Goal: Task Accomplishment & Management: Use online tool/utility

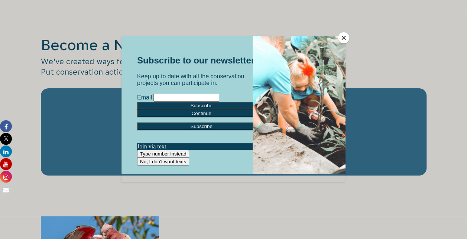
scroll to position [1247, 0]
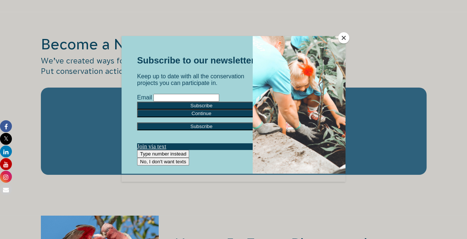
click at [344, 38] on button "Close" at bounding box center [343, 37] width 11 height 11
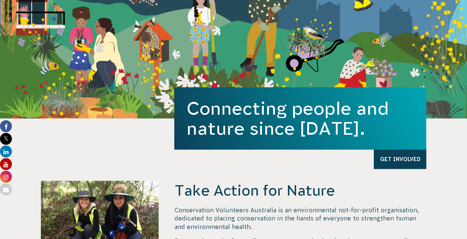
scroll to position [0, 0]
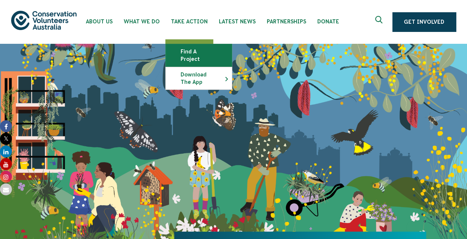
click at [196, 53] on link "Find a project" at bounding box center [199, 55] width 66 height 22
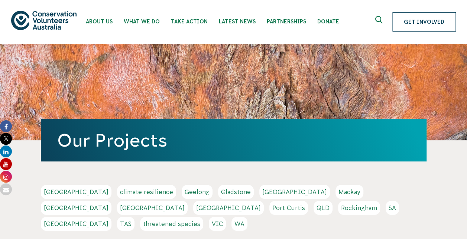
drag, startPoint x: 0, startPoint y: 0, endPoint x: 430, endPoint y: 16, distance: 430.4
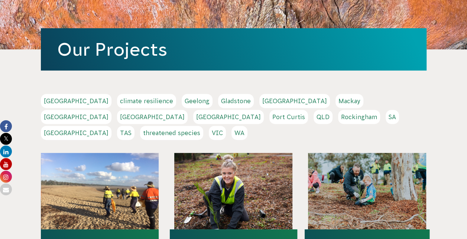
scroll to position [78, 0]
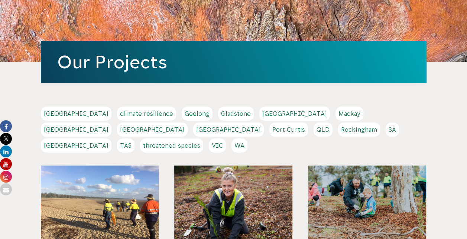
click at [247, 139] on link "WA" at bounding box center [239, 146] width 16 height 14
click at [264, 123] on link "Perth" at bounding box center [228, 130] width 71 height 14
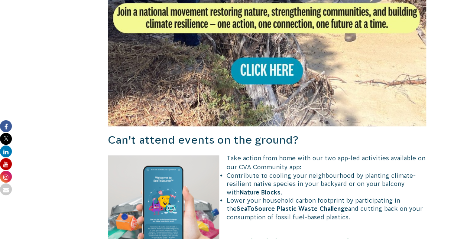
scroll to position [702, 0]
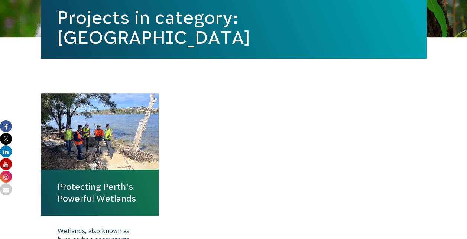
scroll to position [140, 0]
